Goal: Task Accomplishment & Management: Complete application form

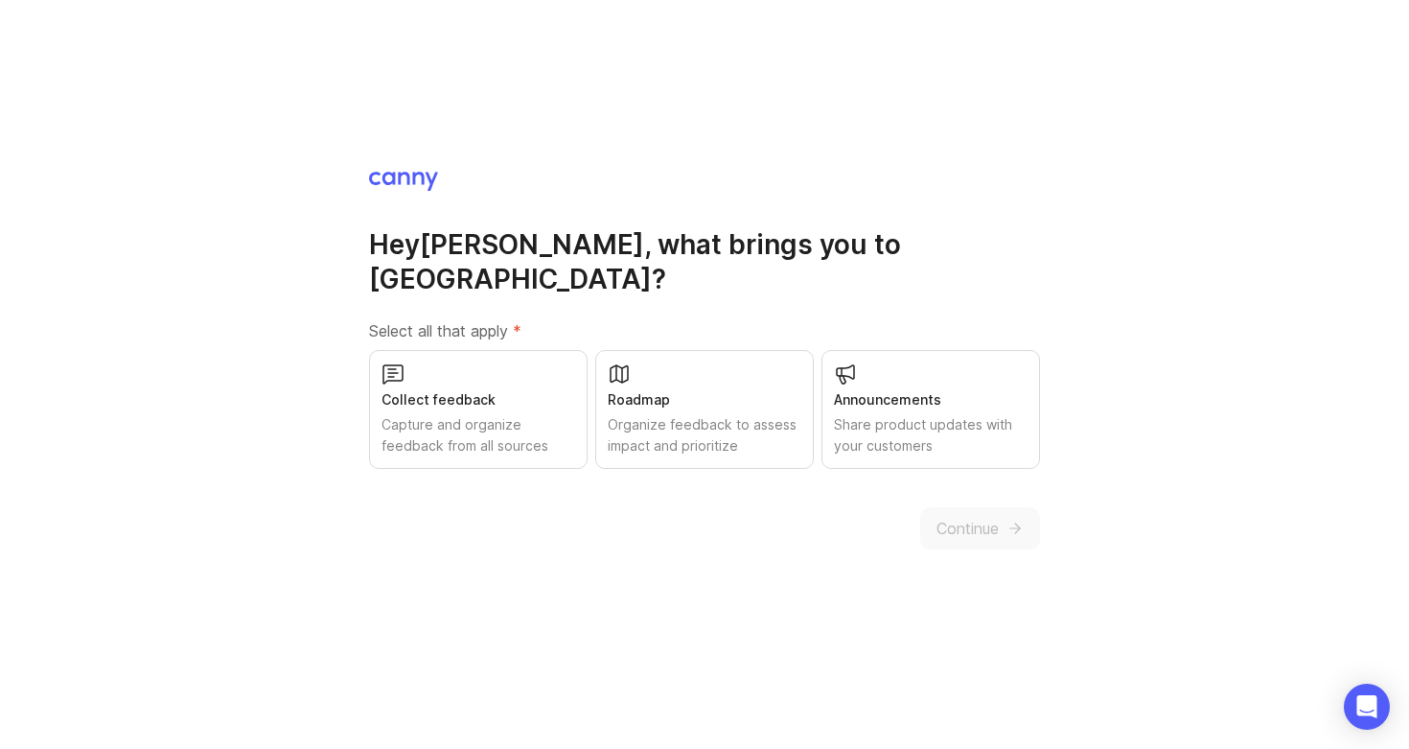
click at [563, 389] on div "Collect feedback" at bounding box center [478, 399] width 194 height 21
click at [706, 389] on div "Roadmap" at bounding box center [705, 399] width 194 height 21
click at [853, 389] on div "Announcements" at bounding box center [931, 399] width 194 height 21
click at [982, 517] on span "Continue" at bounding box center [967, 528] width 62 height 23
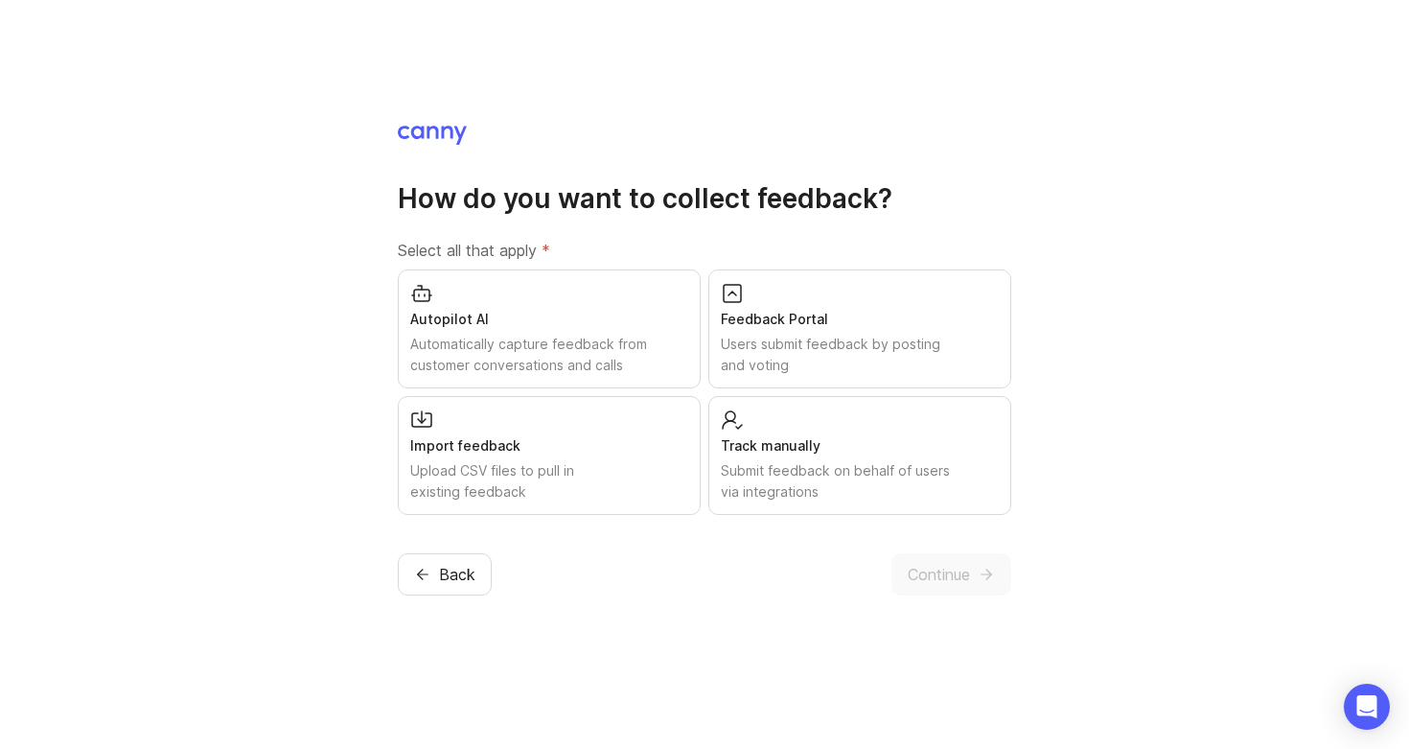
click at [814, 304] on div "Feedback Portal Users submit feedback by posting and voting" at bounding box center [859, 328] width 303 height 119
click at [641, 439] on div "Import feedback" at bounding box center [549, 445] width 278 height 21
click at [777, 446] on div "Track manually" at bounding box center [860, 445] width 278 height 21
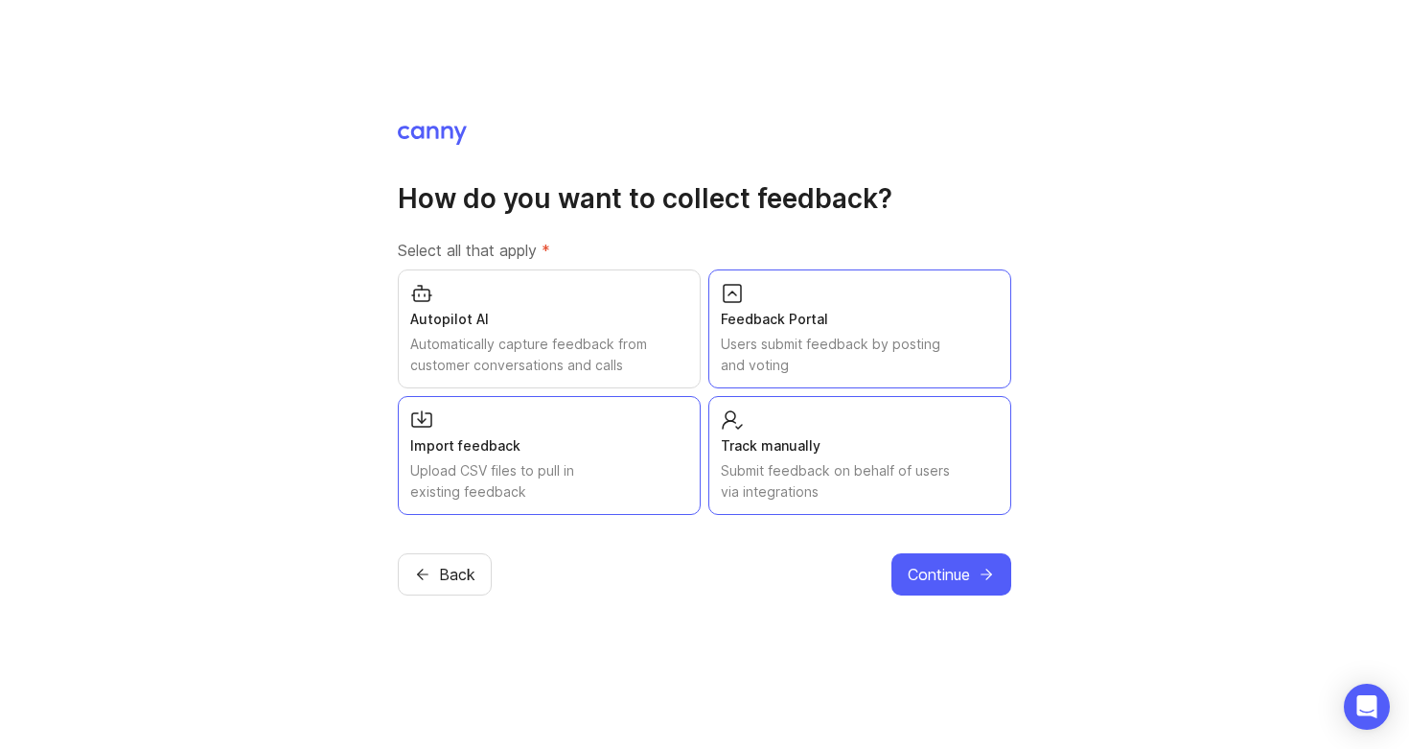
click at [927, 576] on span "Continue" at bounding box center [939, 574] width 62 height 23
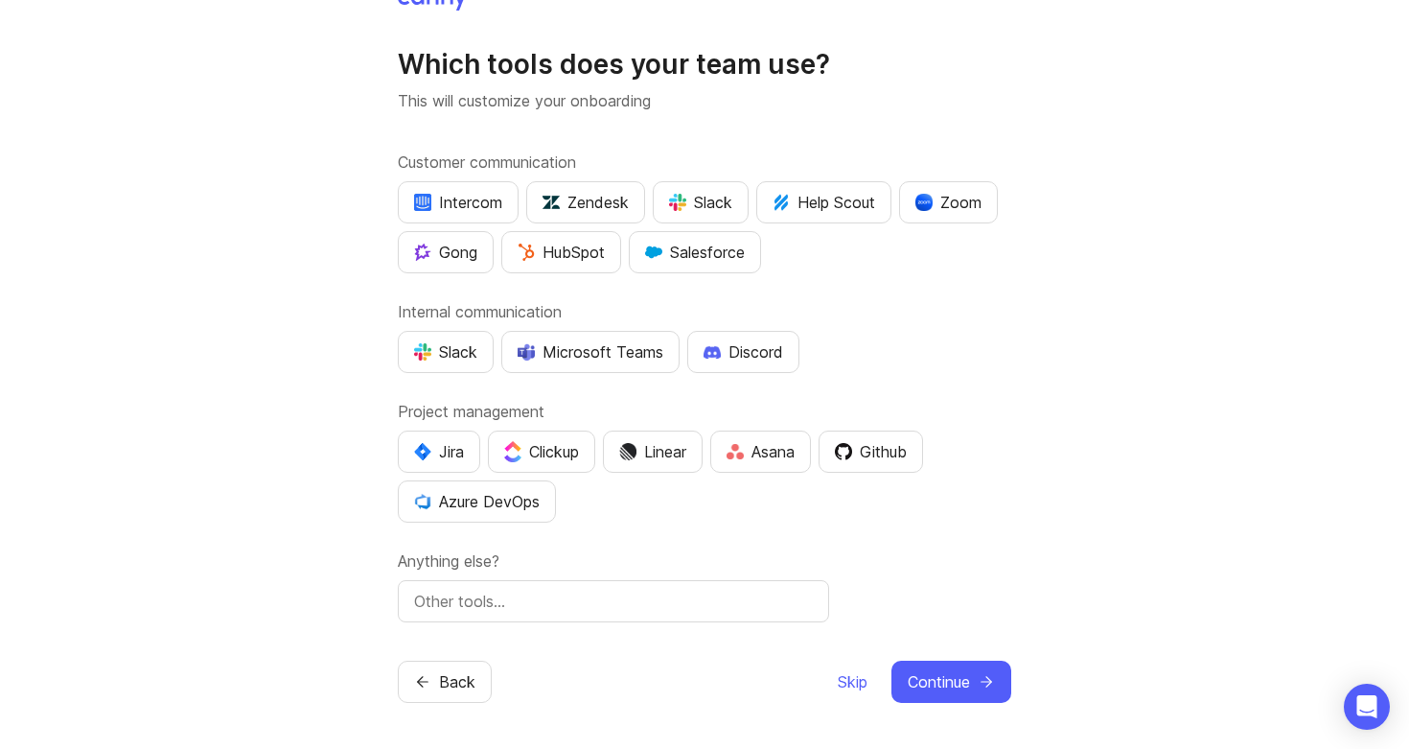
scroll to position [26, 0]
click at [708, 205] on div "Slack" at bounding box center [700, 202] width 63 height 23
click at [948, 211] on div "Zoom" at bounding box center [948, 202] width 66 height 23
click at [947, 211] on div "Zoom" at bounding box center [948, 202] width 66 height 23
click at [717, 193] on div "Slack" at bounding box center [700, 202] width 63 height 23
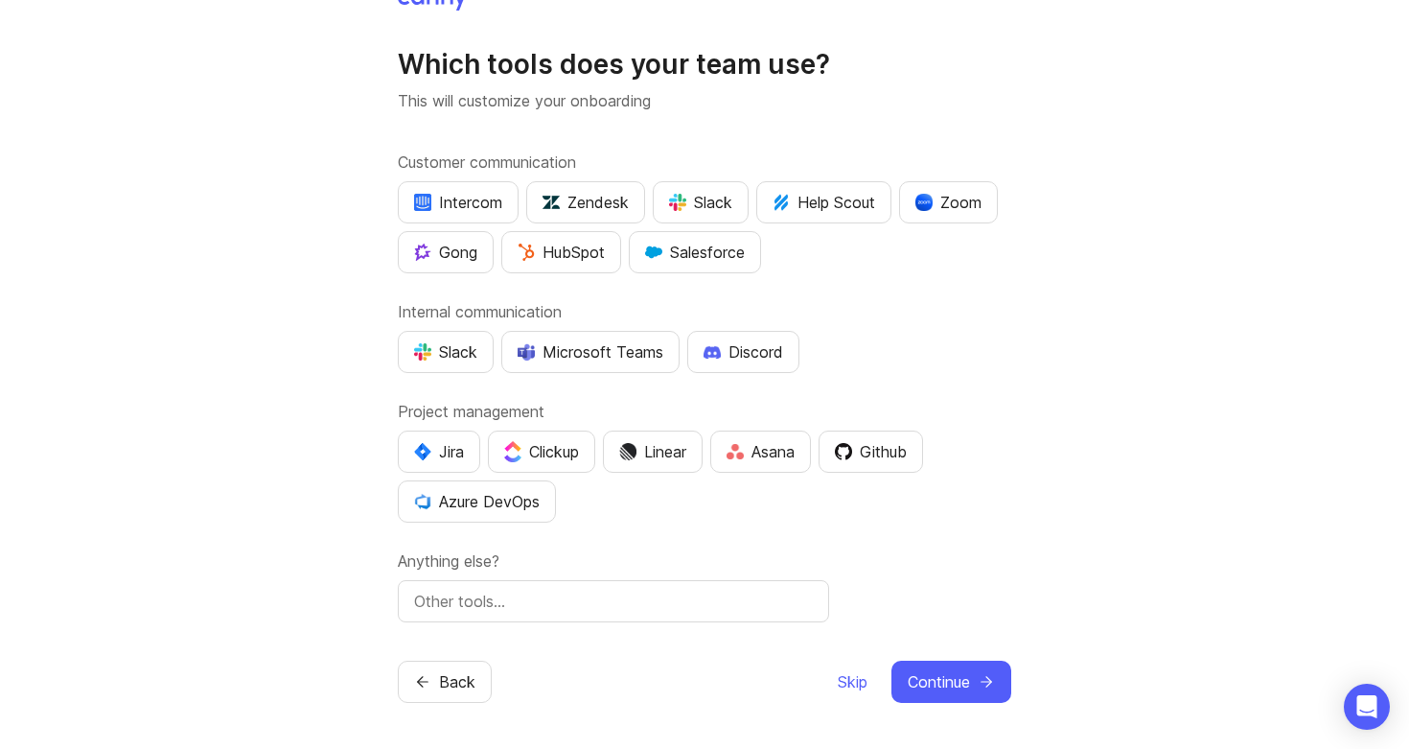
click at [573, 251] on div "HubSpot" at bounding box center [561, 252] width 87 height 23
click at [464, 352] on div "Slack" at bounding box center [445, 351] width 63 height 23
click at [628, 355] on div "Microsoft Teams" at bounding box center [591, 351] width 146 height 23
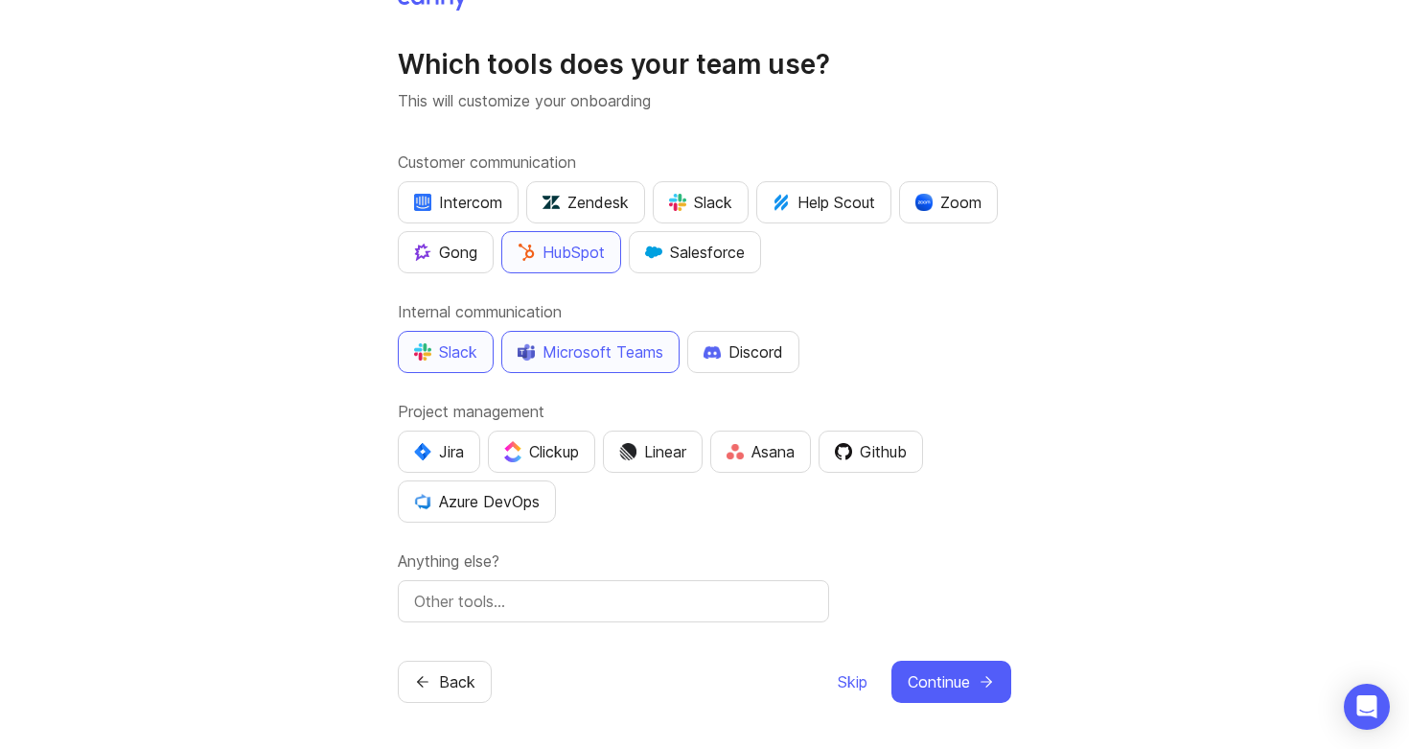
click at [633, 348] on div "Microsoft Teams" at bounding box center [591, 351] width 146 height 23
click at [462, 443] on div "Jira" at bounding box center [439, 451] width 50 height 23
click at [515, 608] on input "text" at bounding box center [613, 600] width 399 height 23
type input "HubSpot"
click at [627, 651] on div "Which tools does your team use? This will customize your onboarding Customer co…" at bounding box center [704, 345] width 613 height 713
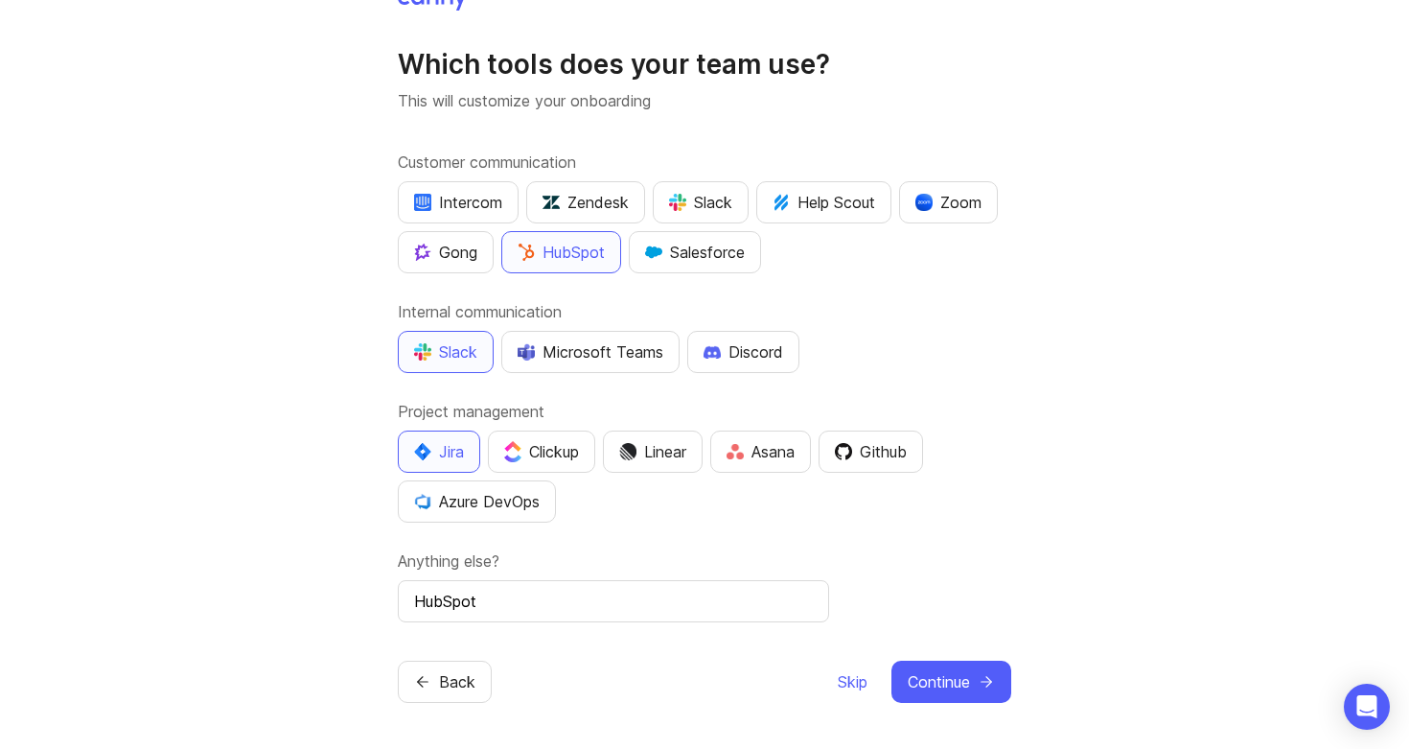
click at [918, 688] on span "Continue" at bounding box center [939, 681] width 62 height 23
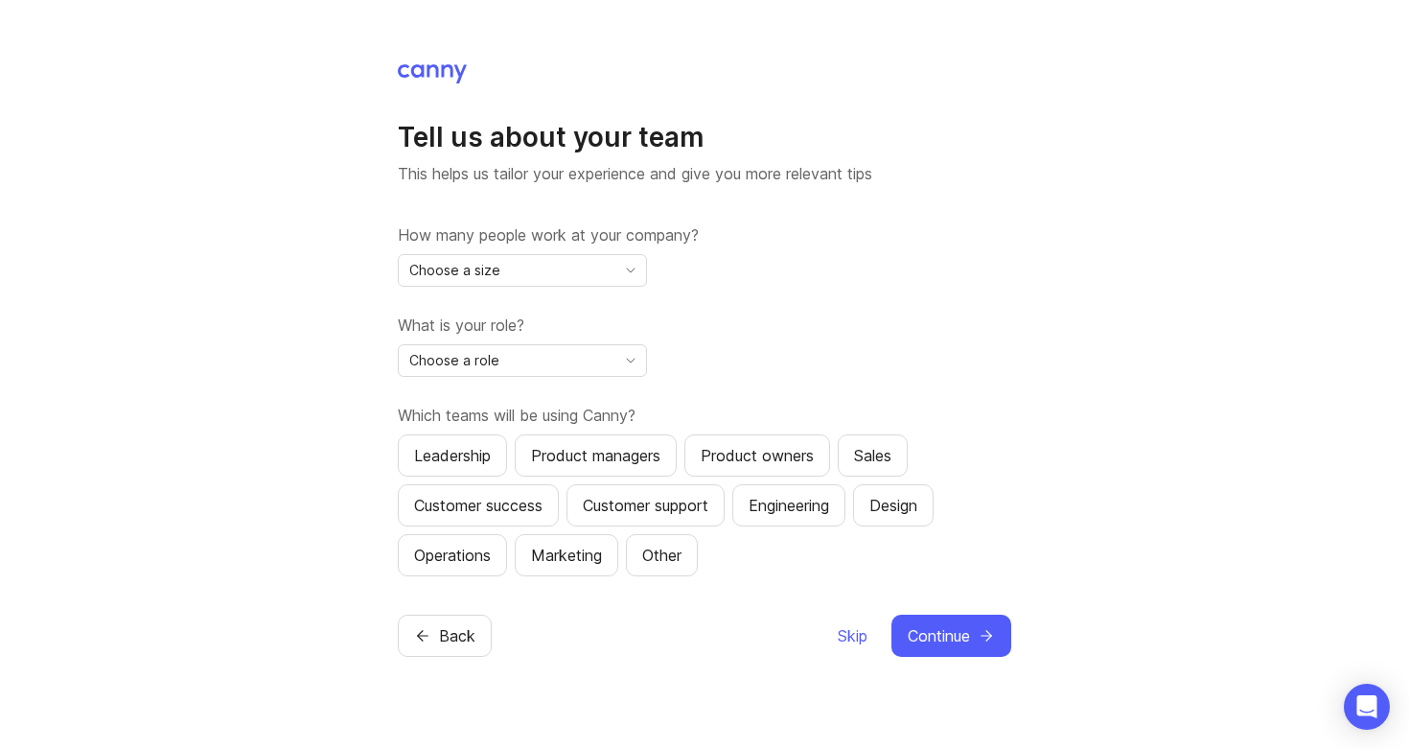
click at [585, 259] on div "Choose a size" at bounding box center [507, 270] width 217 height 31
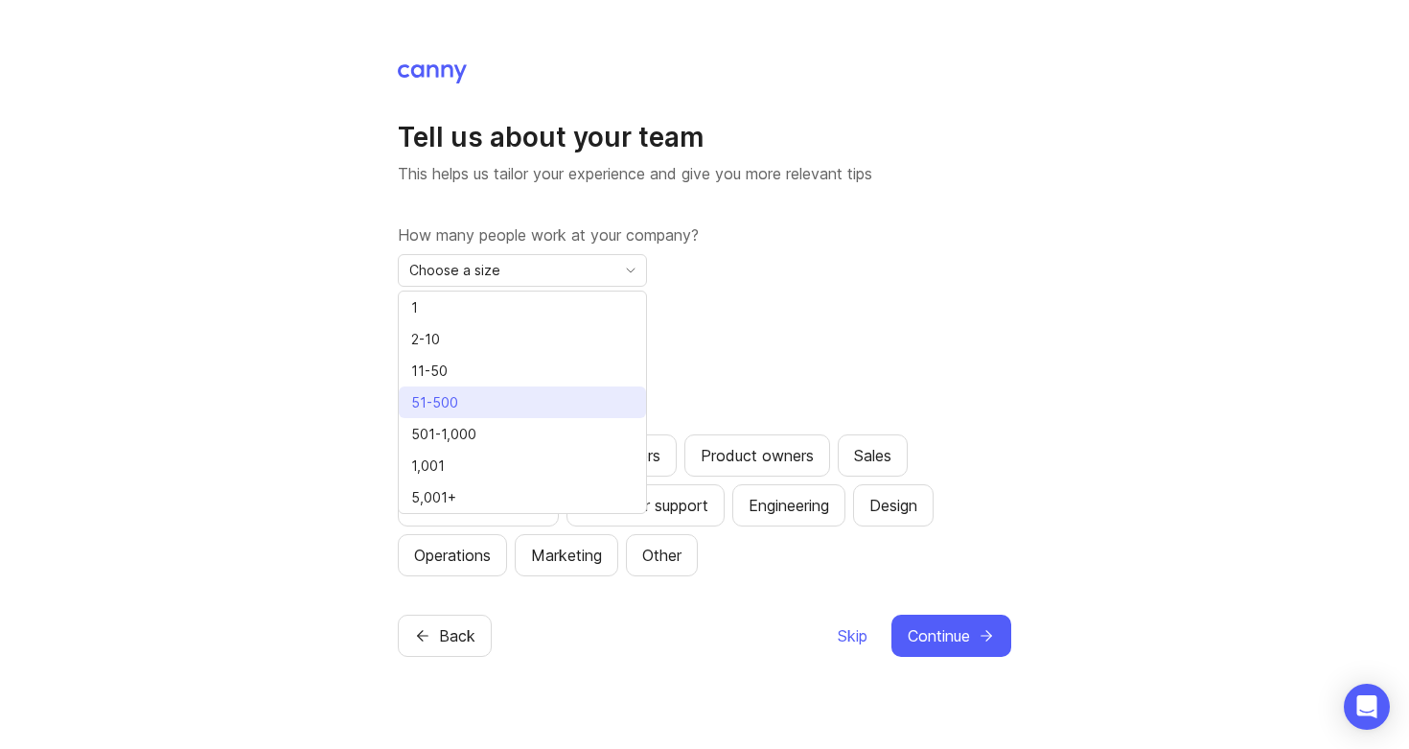
click at [535, 395] on li "51-500" at bounding box center [522, 402] width 247 height 32
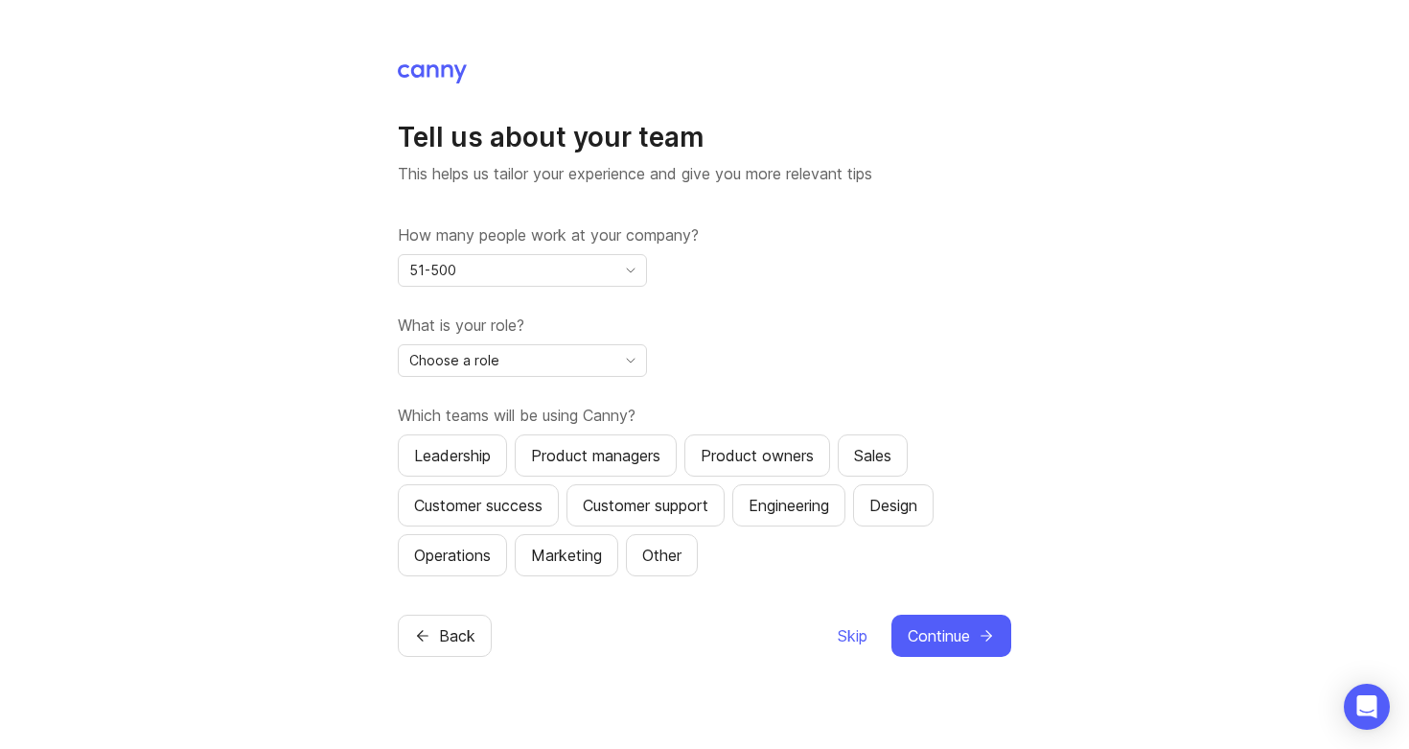
click at [583, 349] on div "Choose a role" at bounding box center [507, 360] width 217 height 31
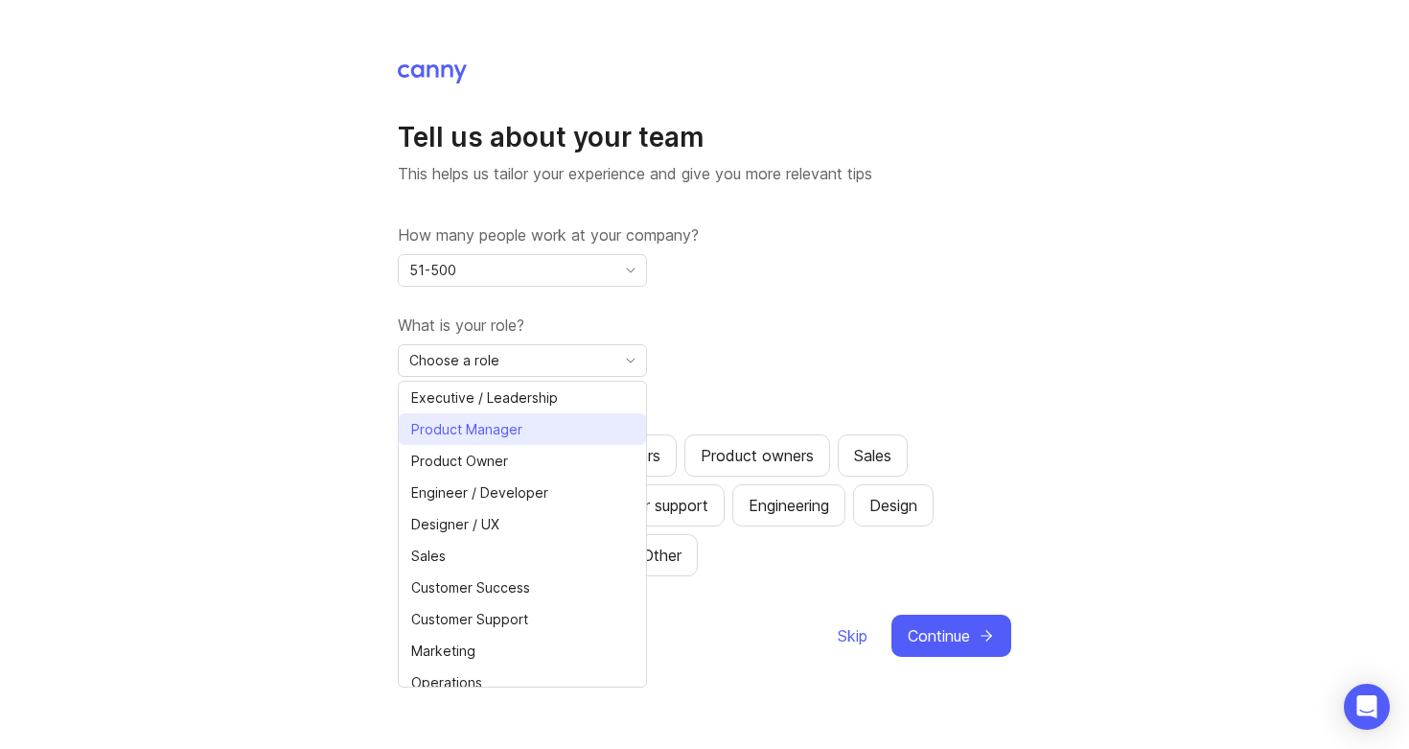
click at [548, 435] on li "Product Manager" at bounding box center [522, 429] width 247 height 32
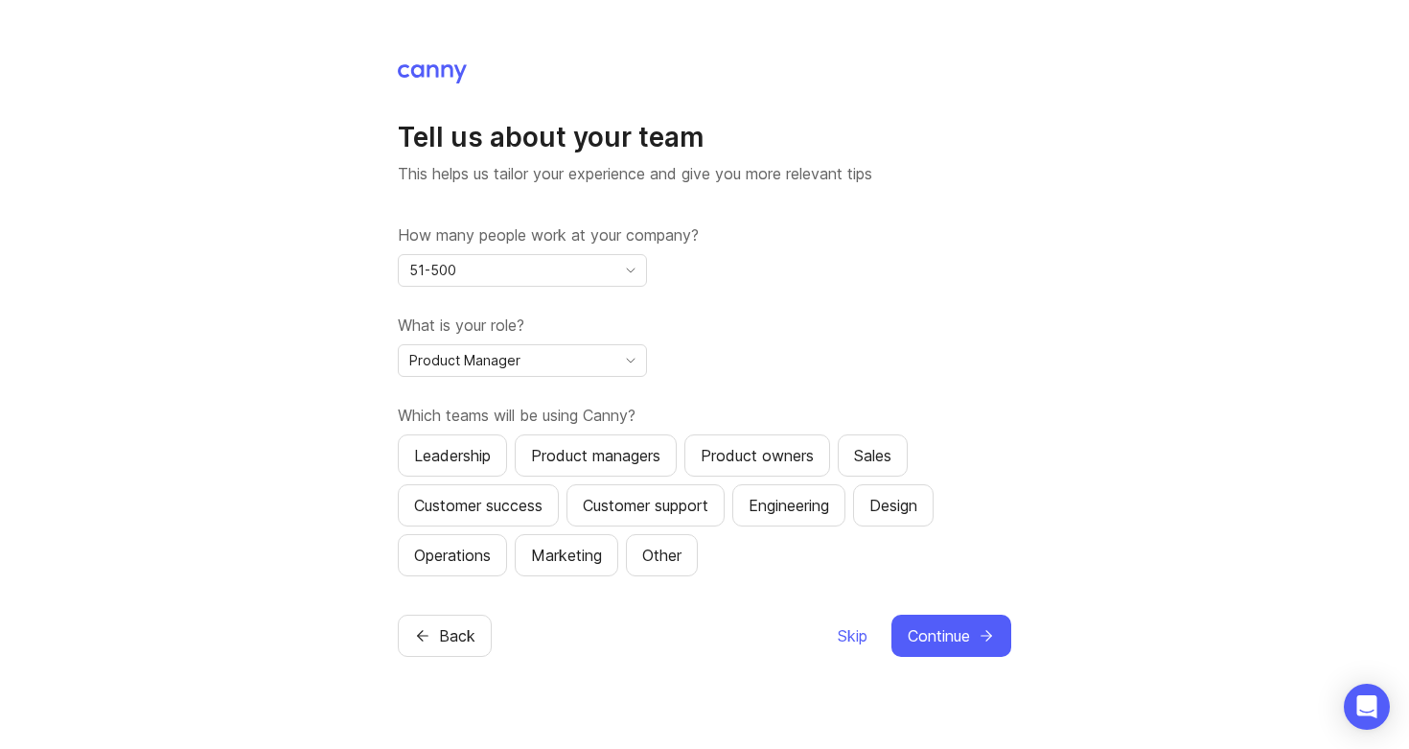
click at [588, 458] on div "Product managers" at bounding box center [595, 455] width 129 height 23
click at [490, 454] on div "Leadership" at bounding box center [452, 455] width 77 height 23
click at [883, 454] on div "Sales" at bounding box center [872, 455] width 37 height 23
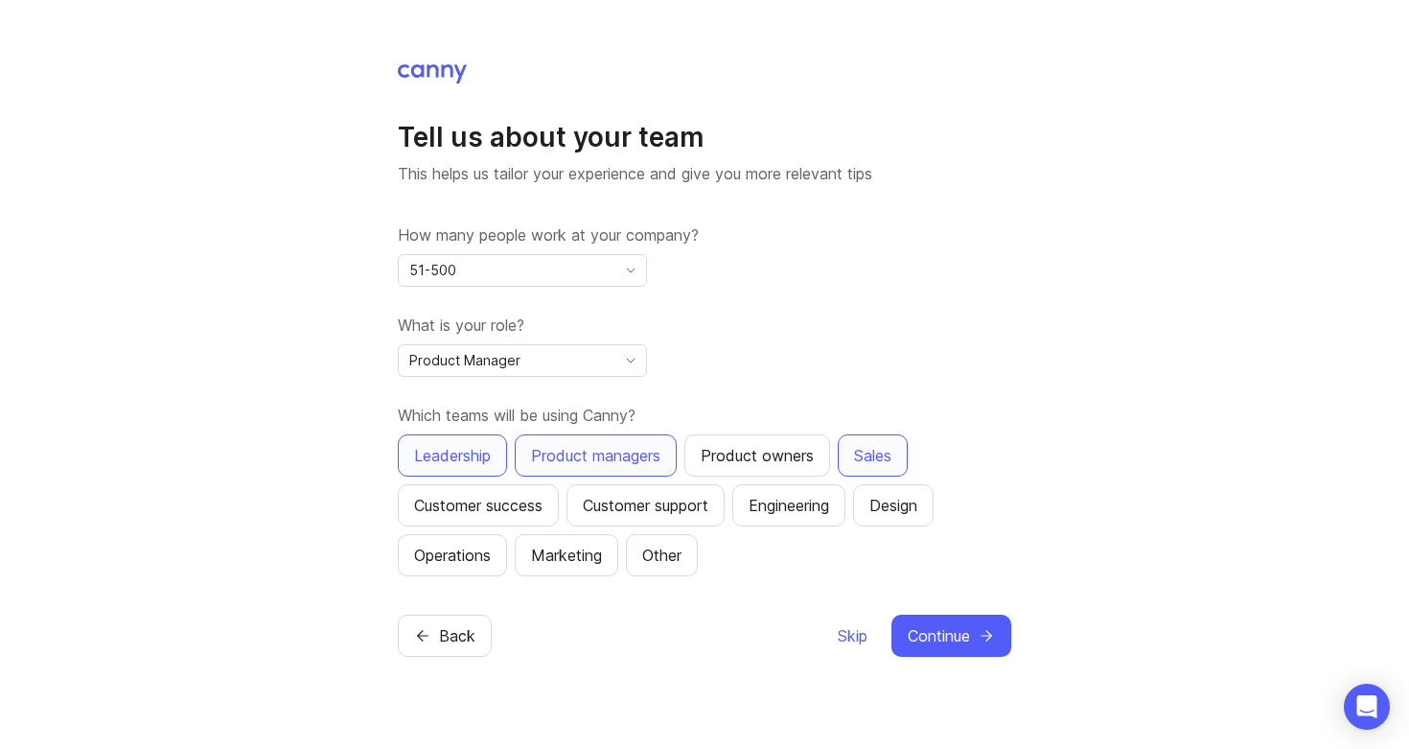
click at [463, 507] on div "Customer success" at bounding box center [478, 505] width 128 height 23
click at [619, 511] on div "Customer support" at bounding box center [646, 505] width 126 height 23
click at [469, 551] on div "Operations" at bounding box center [452, 554] width 77 height 23
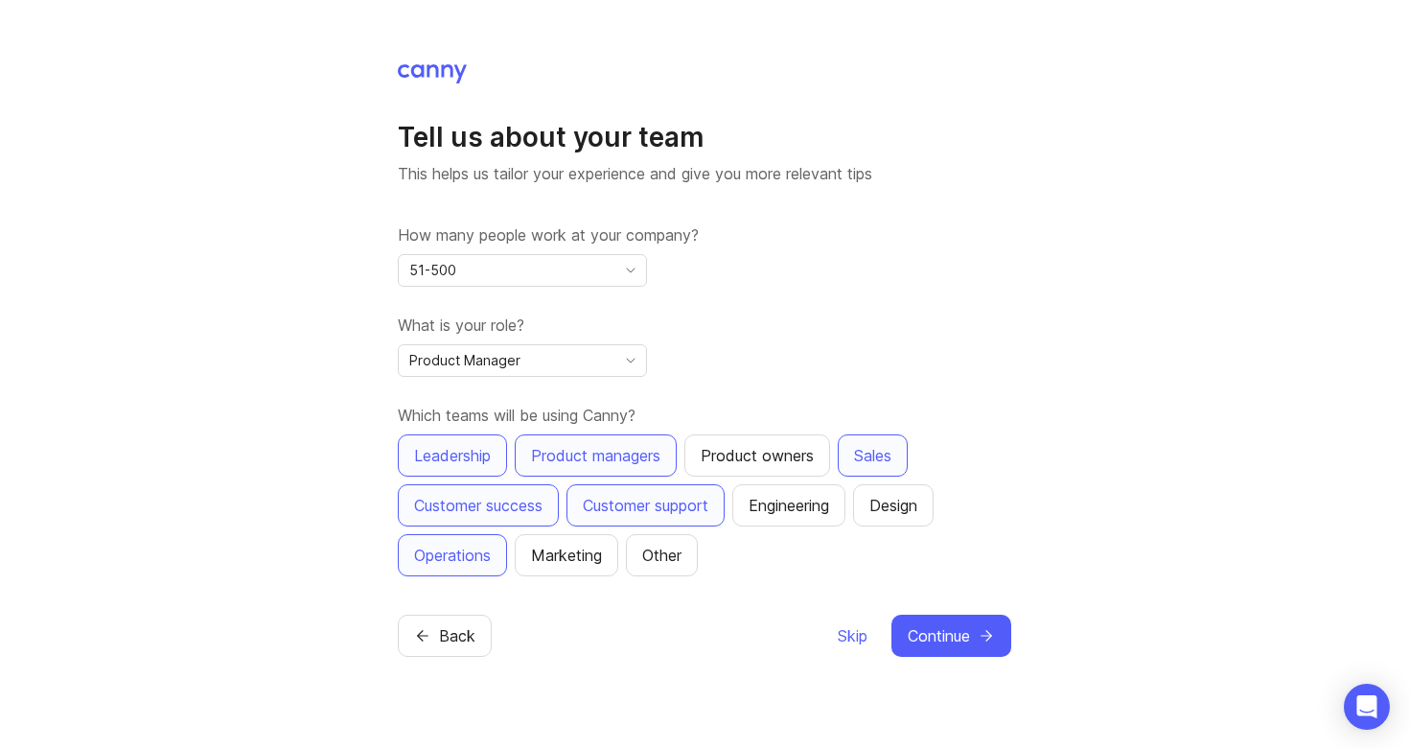
click at [594, 551] on div "Marketing" at bounding box center [566, 554] width 71 height 23
click at [931, 626] on span "Continue" at bounding box center [939, 635] width 62 height 23
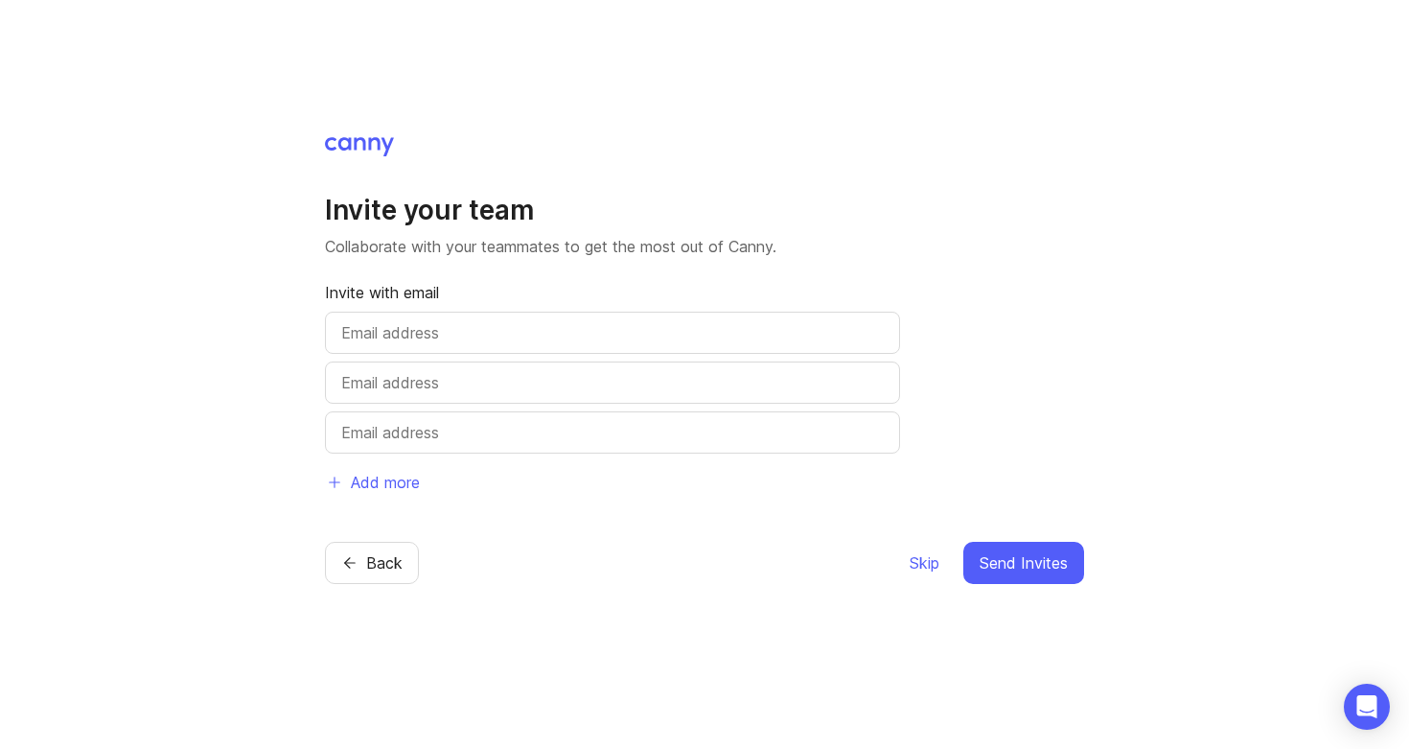
click at [681, 325] on input "text" at bounding box center [612, 332] width 543 height 23
type input "twilson@360privacy.io"
click at [618, 372] on input "text" at bounding box center [612, 382] width 543 height 23
paste input "cwingfield@360privacy.io"
type input "cwingfield@360privacy.io"
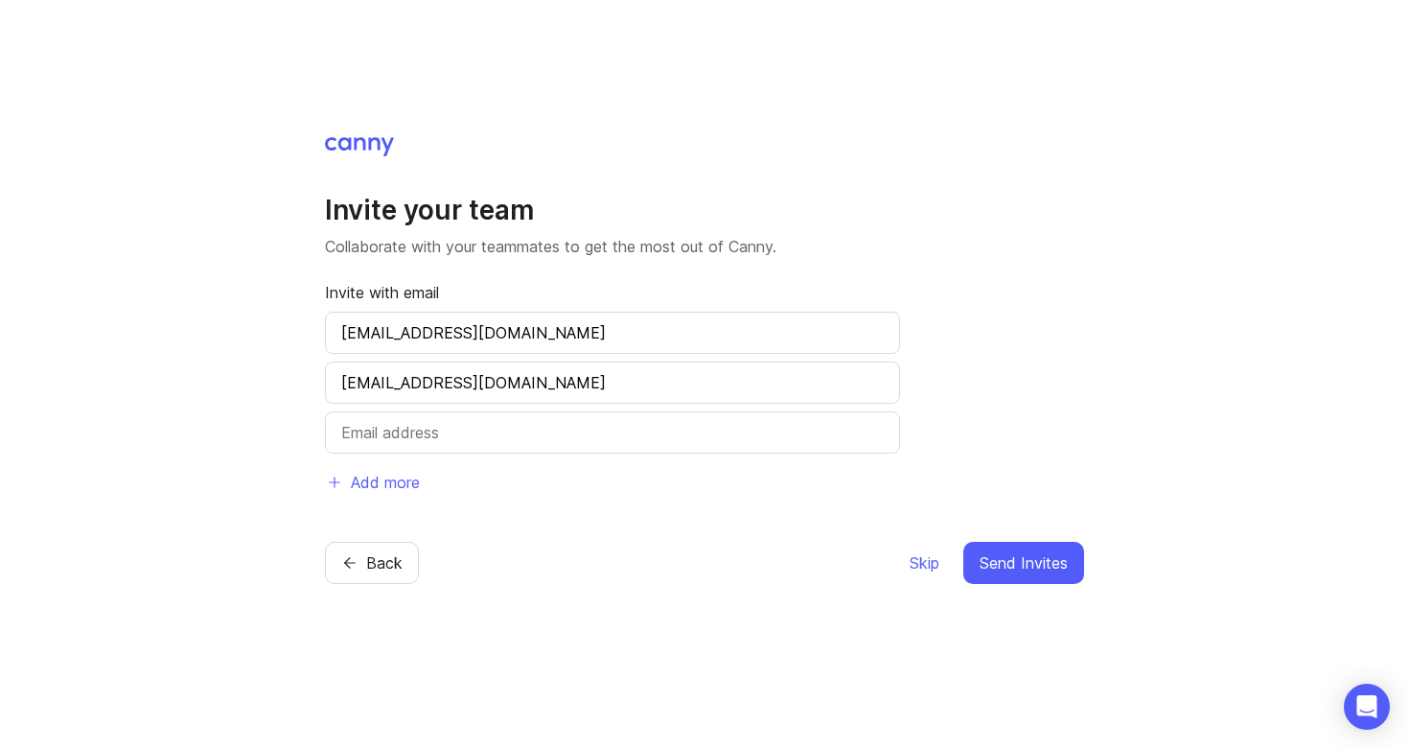
click at [575, 521] on div "Invite your team Collaborate with your teammates to get the most out of Canny. …" at bounding box center [704, 359] width 759 height 449
click at [1027, 573] on span "Send Invites" at bounding box center [1024, 562] width 88 height 23
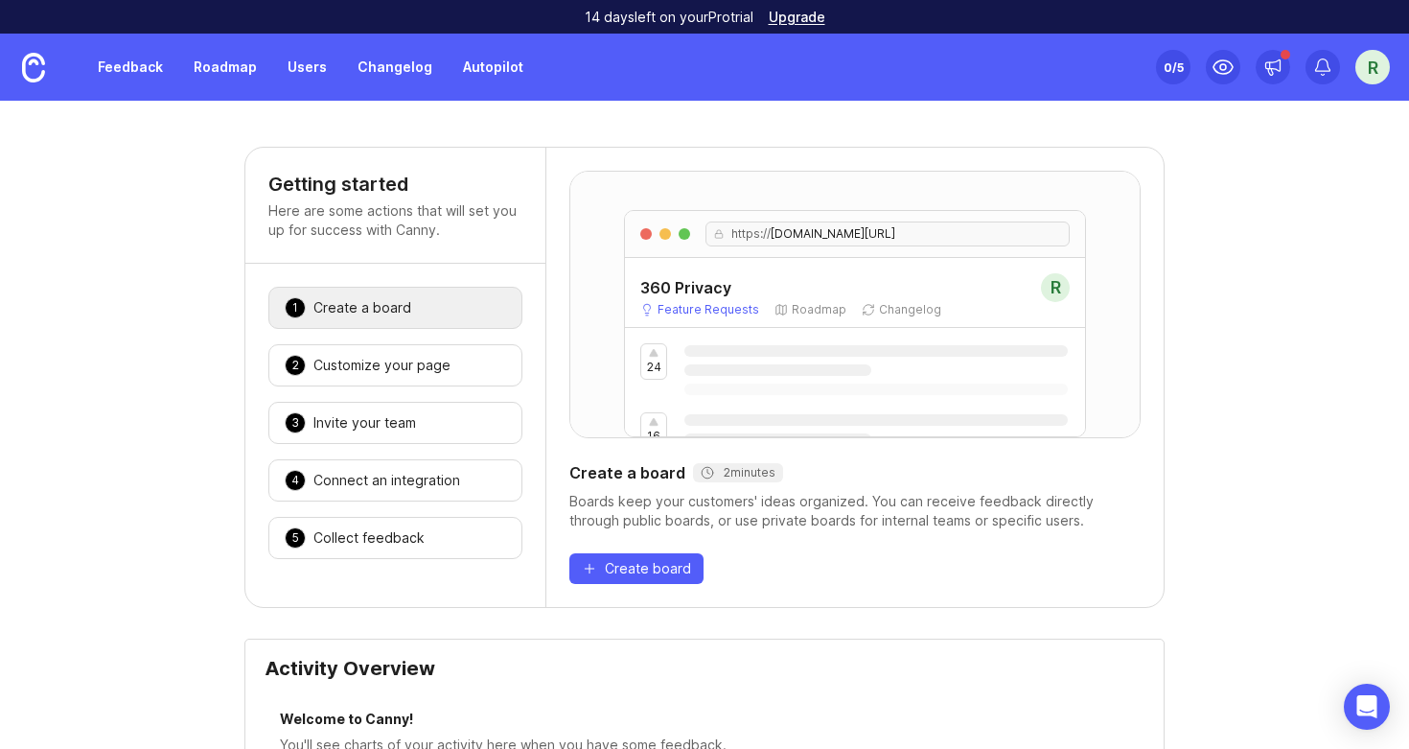
scroll to position [479, 0]
